Goal: Register for event/course

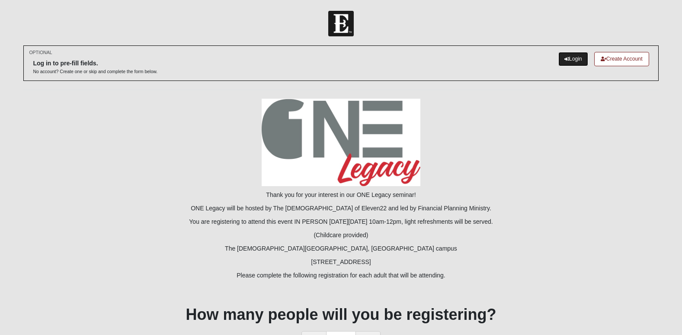
click at [577, 59] on link "Login" at bounding box center [573, 59] width 30 height 14
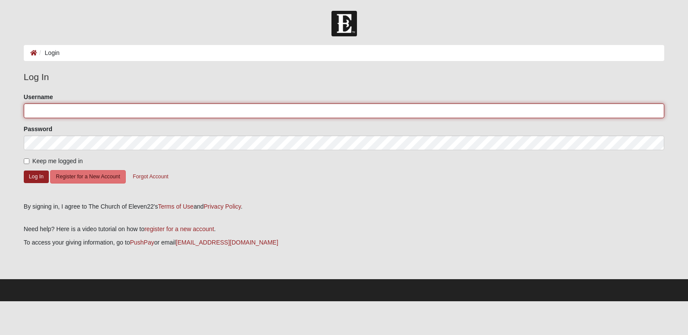
click at [84, 108] on input "Username" at bounding box center [344, 110] width 641 height 15
type input "brenda.jennings@crowley.com"
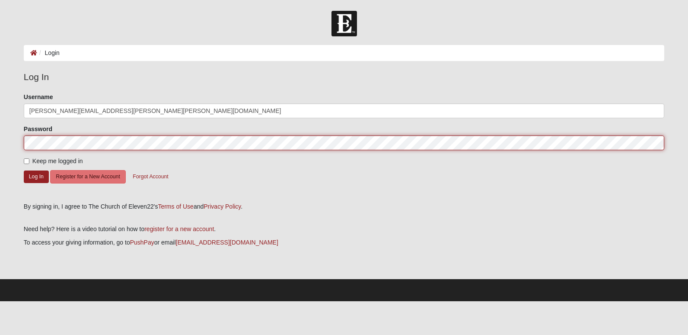
click at [24, 170] on button "Log In" at bounding box center [36, 176] width 25 height 13
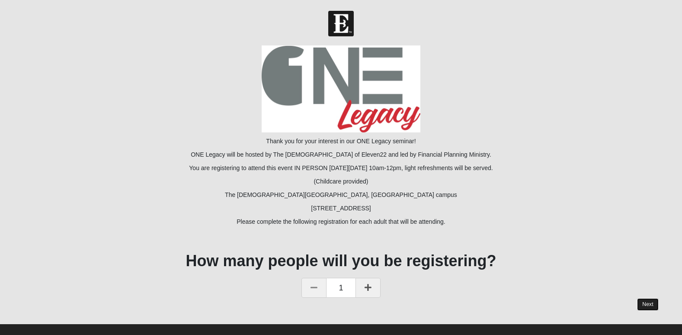
click at [645, 303] on link "Next" at bounding box center [647, 304] width 21 height 13
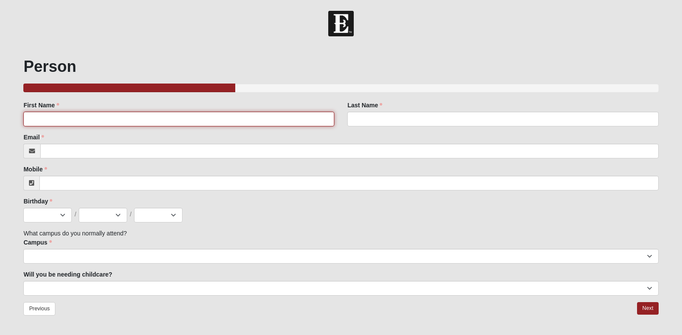
click at [56, 124] on input "First Name" at bounding box center [178, 119] width 311 height 15
type input "Brenda Jennings"
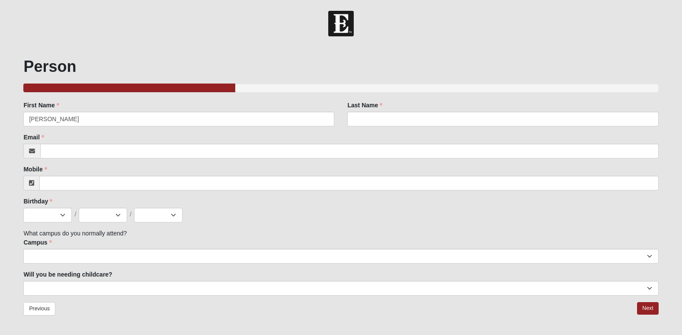
type input "Brenda Jennings"
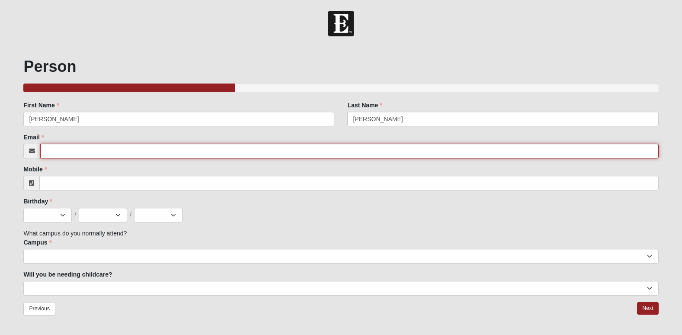
click at [60, 147] on input "Email" at bounding box center [349, 151] width 618 height 15
type input "brendajennings1@comcast.net"
type input "(904) 742-3141"
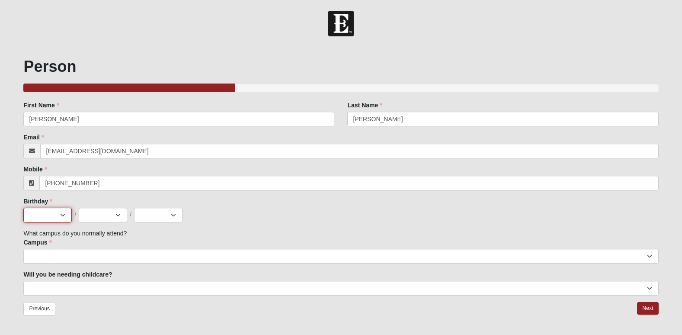
click at [49, 212] on select "Jan Feb Mar Apr May Jun Jul Aug Sep Oct Nov Dec" at bounding box center [47, 214] width 48 height 15
select select "5"
click at [23, 207] on select "Jan Feb Mar Apr May Jun Jul Aug Sep Oct Nov Dec" at bounding box center [47, 214] width 48 height 15
click at [108, 217] on select "1 2 3 4 5 6 7 8 9 10 11 12 13 14 15 16 17 18 19 20 21 22 23 24 25 26 27 28 29 3…" at bounding box center [103, 214] width 48 height 15
select select "5"
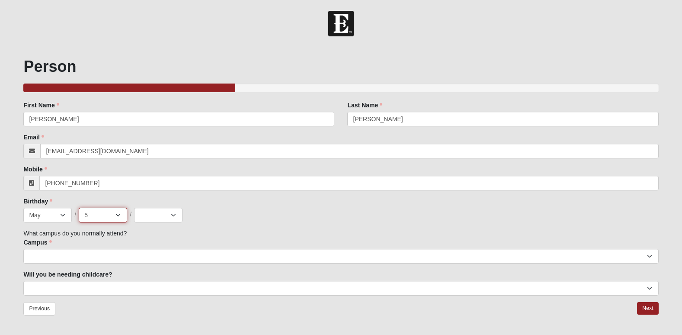
click at [79, 207] on select "1 2 3 4 5 6 7 8 9 10 11 12 13 14 15 16 17 18 19 20 21 22 23 24 25 26 27 28 29 3…" at bounding box center [103, 214] width 48 height 15
click at [173, 219] on select "2025 2024 2023 2022 2021 2020 2019 2018 2017 2016 2015 2014 2013 2012 2011 2010…" at bounding box center [158, 214] width 48 height 15
select select "1975"
click at [134, 207] on select "2025 2024 2023 2022 2021 2020 2019 2018 2017 2016 2015 2014 2013 2012 2011 2010…" at bounding box center [158, 214] width 48 height 15
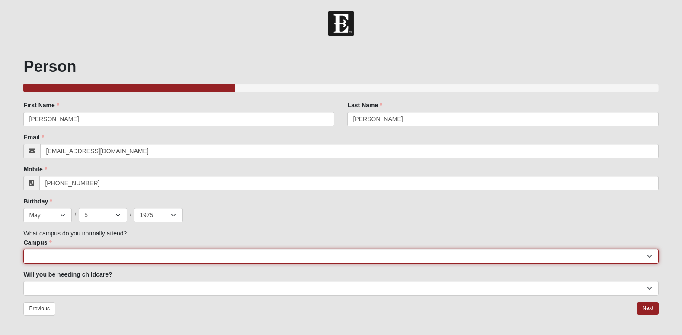
click at [52, 251] on select "Arlington Baymeadows College Park Orlando (Coming Soon) Eleven22 Online Fleming…" at bounding box center [340, 256] width 635 height 15
select select "3"
click at [23, 249] on select "Arlington Baymeadows College Park Orlando (Coming Soon) Eleven22 Online Fleming…" at bounding box center [340, 256] width 635 height 15
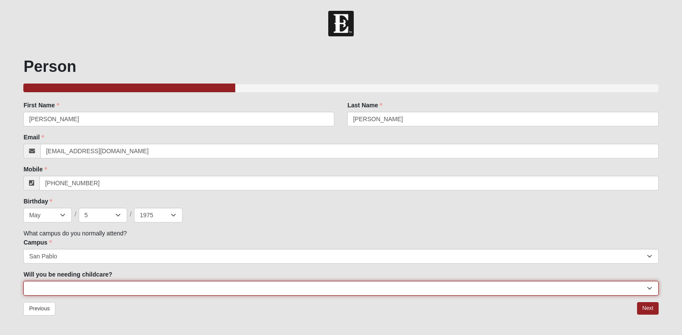
click at [76, 290] on select "No Yes" at bounding box center [340, 288] width 635 height 15
select select "Yes"
click at [23, 281] on select "No Yes" at bounding box center [340, 288] width 635 height 15
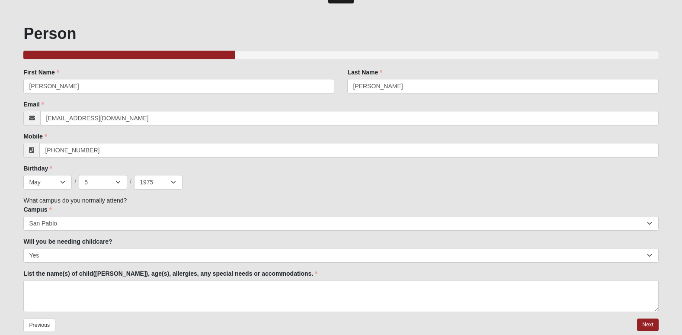
scroll to position [79, 0]
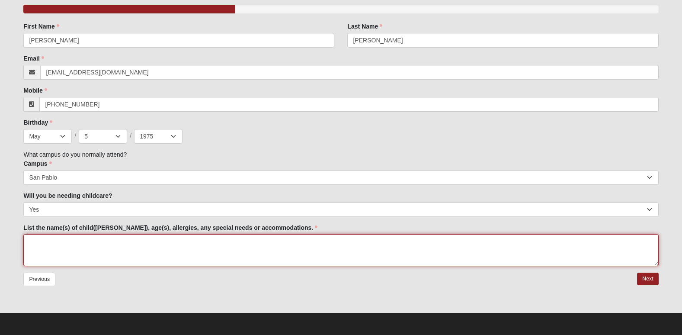
click at [97, 255] on textarea "List the name(s) of child(ren), age(s), allergies, any special needs or accommo…" at bounding box center [340, 250] width 635 height 32
type textarea "Jordan Deadman - no allergies"
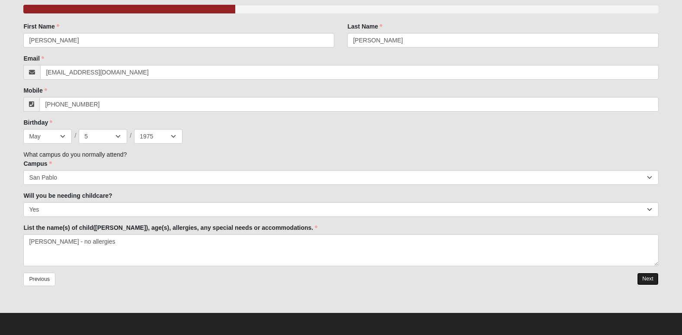
click at [653, 280] on link "Next" at bounding box center [647, 278] width 21 height 13
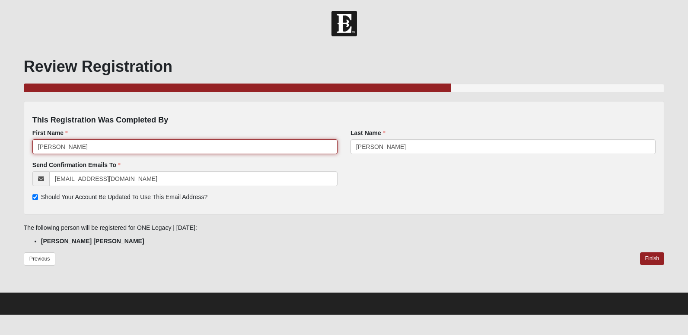
drag, startPoint x: 58, startPoint y: 144, endPoint x: 104, endPoint y: 145, distance: 46.3
click at [104, 145] on input "Brenda Jennings" at bounding box center [184, 146] width 305 height 15
type input "Brenda"
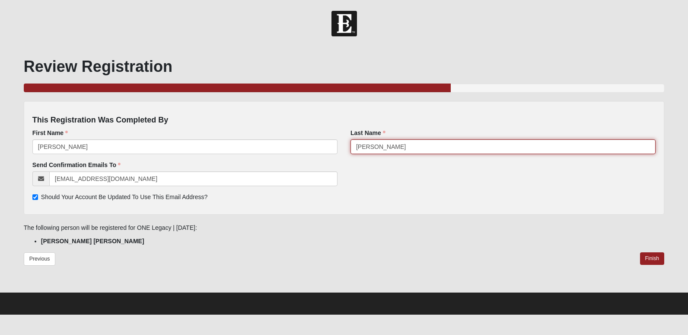
click at [379, 146] on input "Brenda Jennings" at bounding box center [503, 146] width 305 height 15
click at [378, 147] on input "Brenda Jennings" at bounding box center [503, 146] width 305 height 15
drag, startPoint x: 377, startPoint y: 147, endPoint x: 312, endPoint y: 145, distance: 64.9
click at [312, 145] on div "First Name Brenda First Name is required. Last Name Brenda Jennings Last Name i…" at bounding box center [344, 144] width 636 height 32
type input "Jennings"
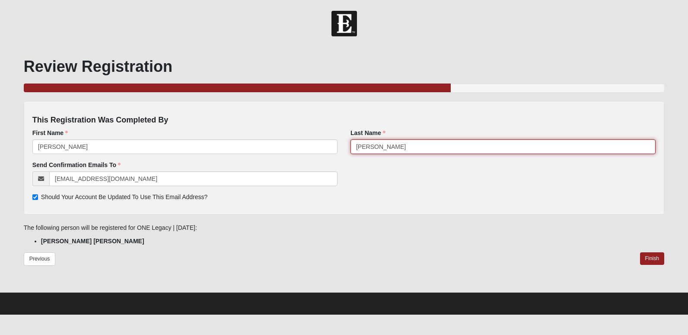
click input "submit" at bounding box center [0, 0] width 0 height 0
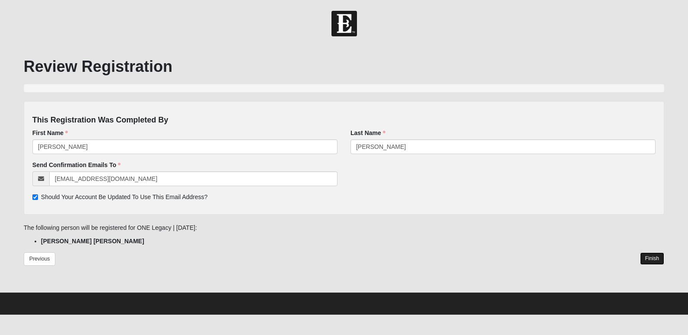
click at [652, 260] on link "Finish" at bounding box center [652, 258] width 25 height 13
